Goal: Information Seeking & Learning: Compare options

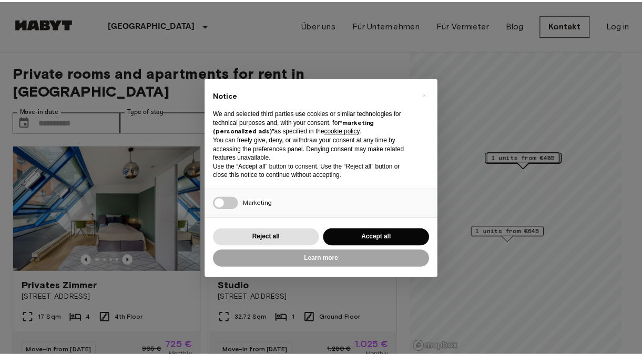
scroll to position [45, 0]
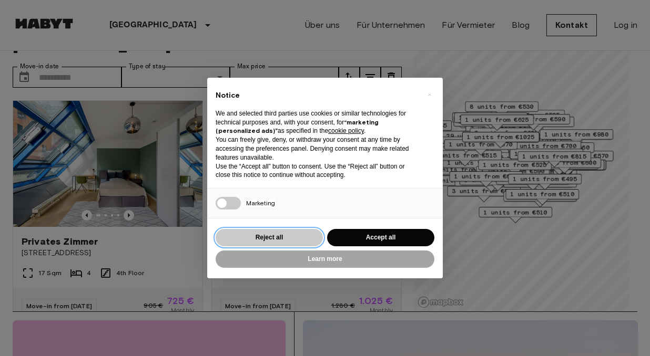
click at [278, 241] on button "Reject all" at bounding box center [269, 237] width 107 height 17
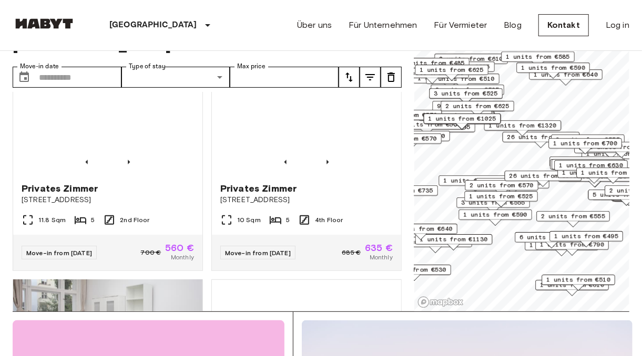
scroll to position [974, 0]
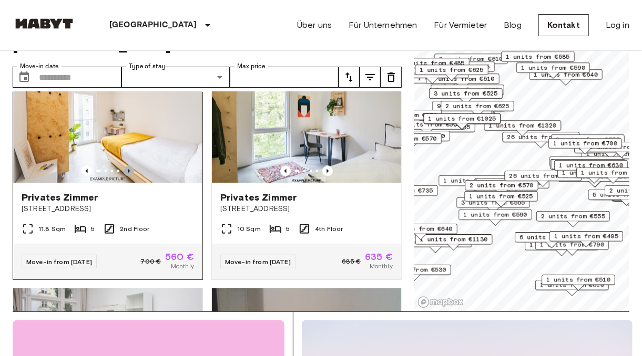
click at [125, 169] on icon "Previous image" at bounding box center [129, 171] width 11 height 11
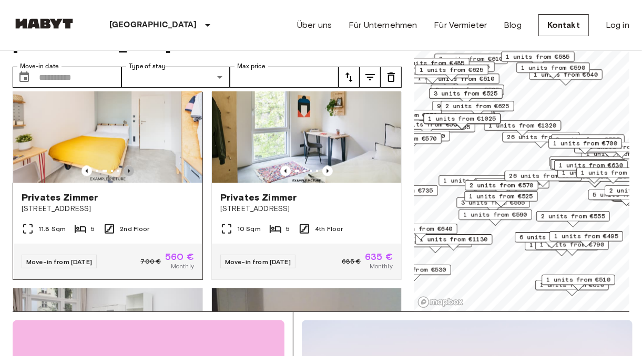
click at [125, 169] on icon "Previous image" at bounding box center [129, 171] width 11 height 11
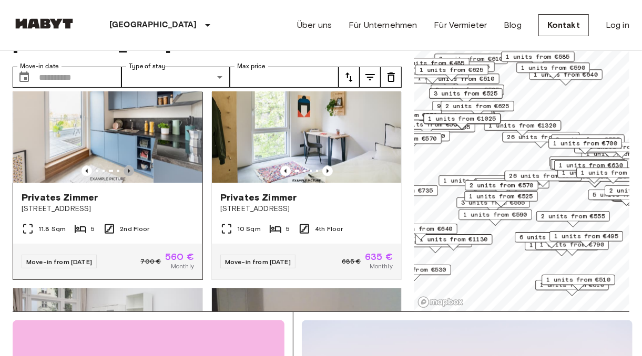
click at [125, 169] on icon "Previous image" at bounding box center [129, 171] width 11 height 11
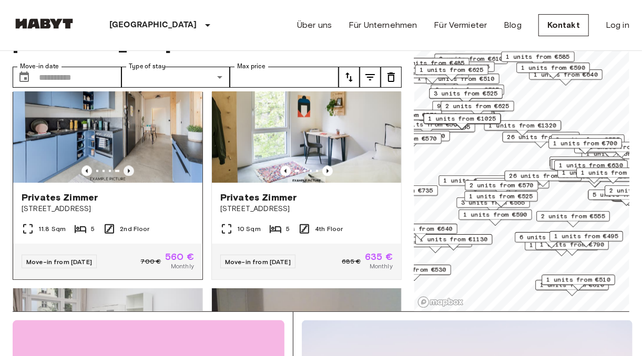
click at [125, 169] on icon "Previous image" at bounding box center [129, 171] width 11 height 11
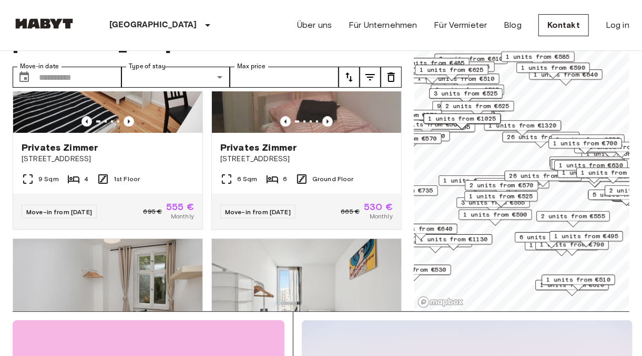
scroll to position [1177, 0]
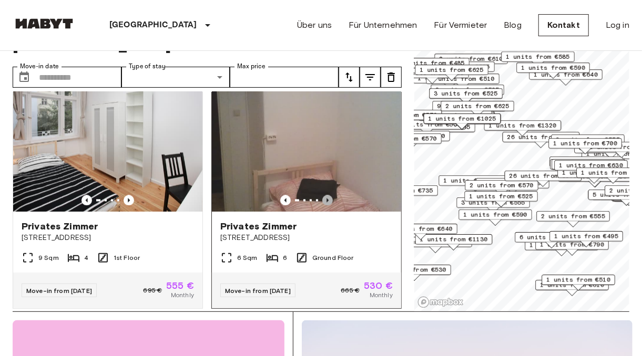
click at [322, 206] on icon "Previous image" at bounding box center [327, 200] width 11 height 11
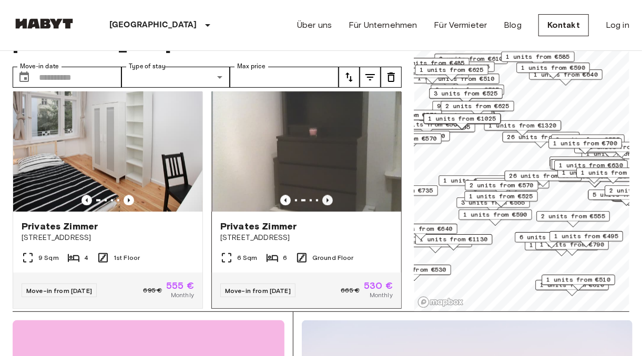
click at [322, 206] on icon "Previous image" at bounding box center [327, 200] width 11 height 11
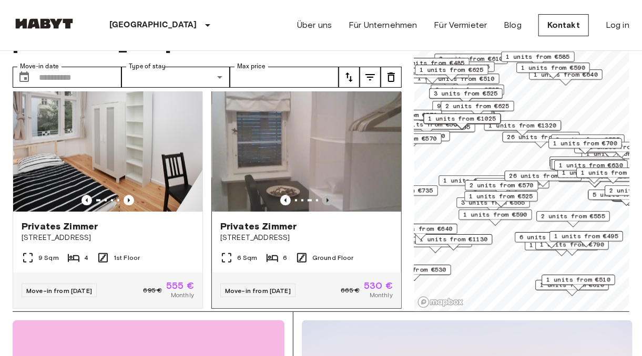
click at [322, 206] on icon "Previous image" at bounding box center [327, 200] width 11 height 11
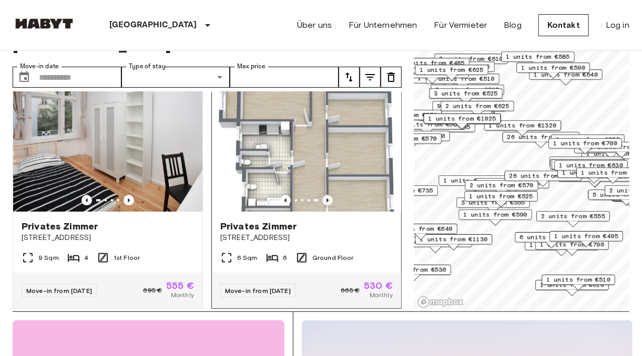
click at [322, 206] on icon "Previous image" at bounding box center [327, 200] width 11 height 11
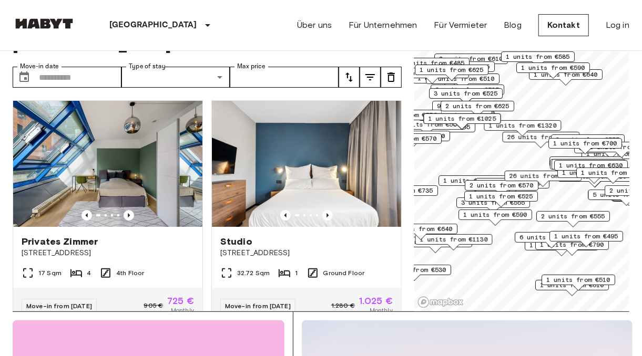
scroll to position [0, 0]
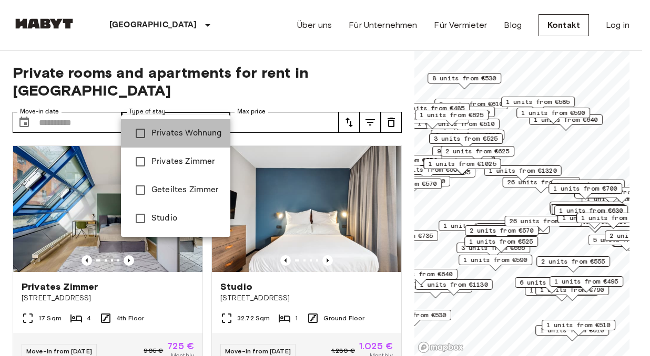
click at [198, 140] on li "Privates Wohnung" at bounding box center [175, 133] width 109 height 28
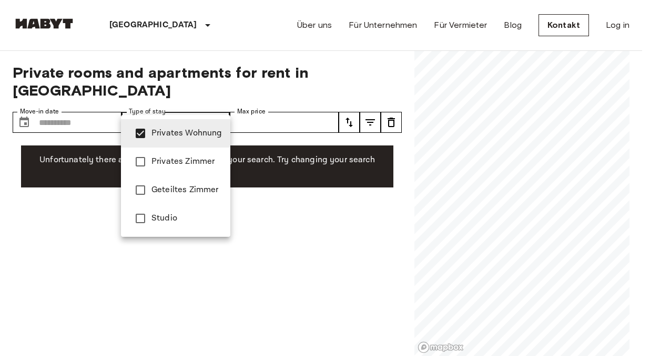
click at [203, 108] on div at bounding box center [325, 178] width 650 height 356
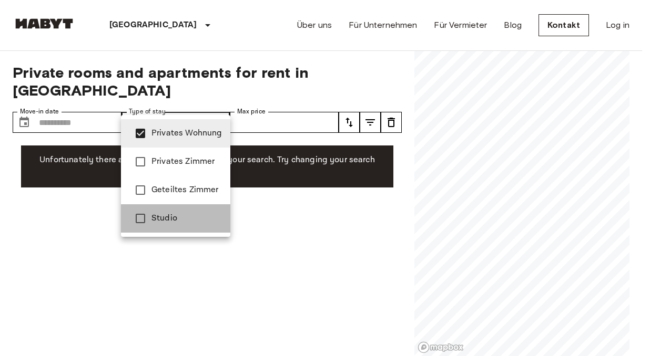
click at [178, 226] on li "Studio" at bounding box center [175, 219] width 109 height 28
type input "**********"
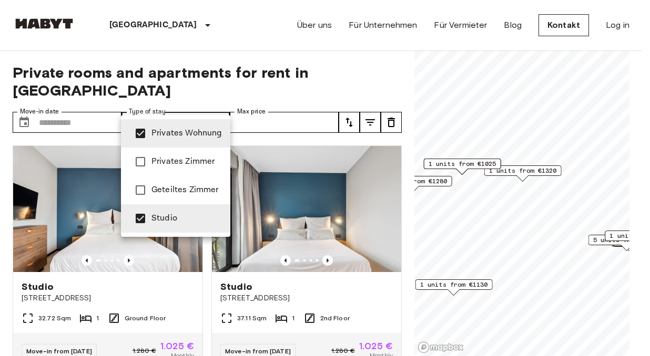
click at [211, 107] on div at bounding box center [325, 178] width 650 height 356
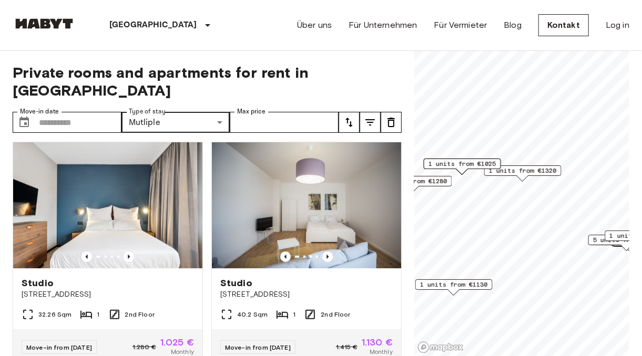
scroll to position [2569, 0]
